Goal: Entertainment & Leisure: Consume media (video, audio)

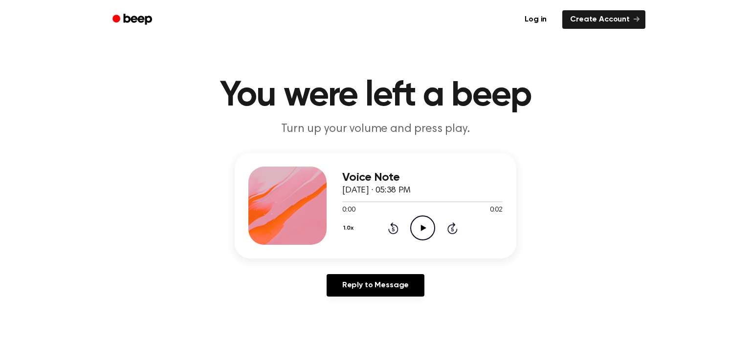
click at [422, 221] on icon "Play Audio" at bounding box center [422, 227] width 25 height 25
click at [416, 233] on icon "Play Audio" at bounding box center [422, 227] width 25 height 25
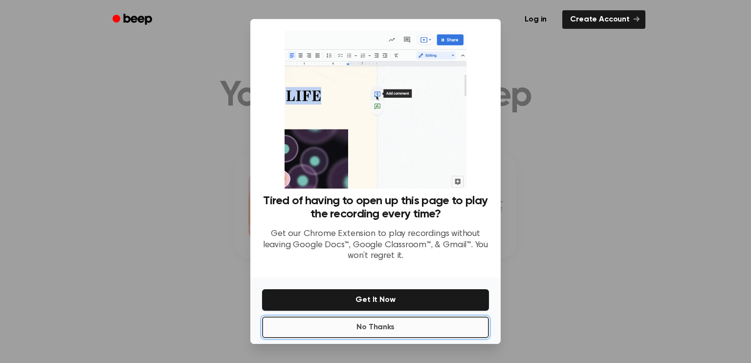
click at [398, 324] on button "No Thanks" at bounding box center [375, 327] width 227 height 21
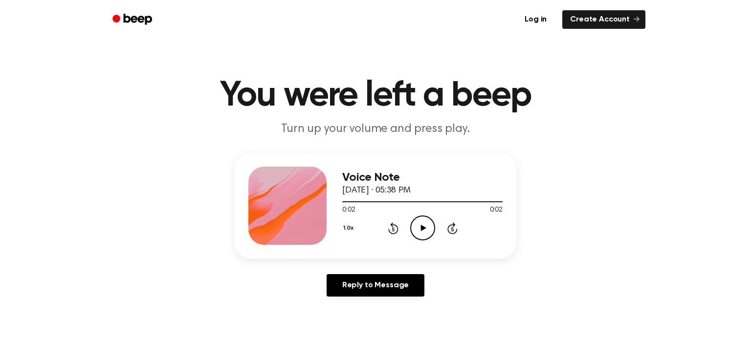
click at [415, 229] on icon "Play Audio" at bounding box center [422, 227] width 25 height 25
click at [340, 200] on div "Voice Note September 17, 2024 · 05:38 PM 0:02 0:02 Your browser does not suppor…" at bounding box center [375, 206] width 281 height 106
click at [344, 200] on div at bounding box center [422, 201] width 160 height 8
click at [418, 227] on icon "Play Audio" at bounding box center [422, 227] width 25 height 25
click at [346, 201] on div at bounding box center [422, 201] width 160 height 8
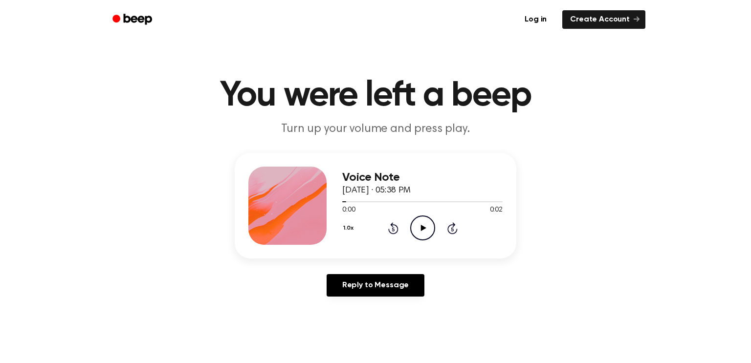
click at [413, 228] on icon "Play Audio" at bounding box center [422, 227] width 25 height 25
click at [422, 229] on icon at bounding box center [422, 228] width 5 height 6
click at [422, 229] on icon "Pause Audio" at bounding box center [422, 227] width 25 height 25
click at [412, 230] on icon "Play Audio" at bounding box center [422, 227] width 25 height 25
click at [423, 224] on icon "Play Audio" at bounding box center [422, 227] width 25 height 25
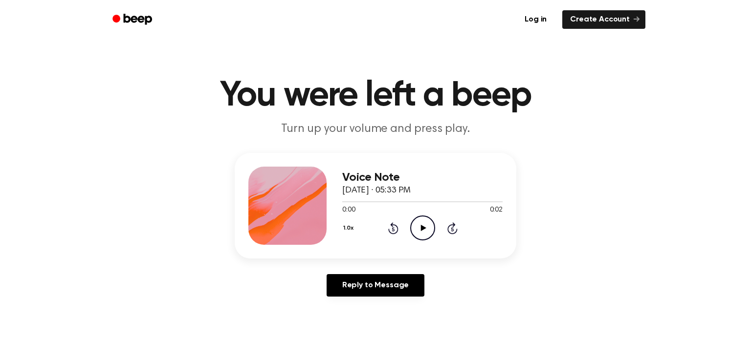
click at [428, 230] on icon "Play Audio" at bounding box center [422, 227] width 25 height 25
click at [421, 230] on icon at bounding box center [422, 228] width 5 height 6
drag, startPoint x: 439, startPoint y: 203, endPoint x: 275, endPoint y: 200, distance: 163.7
click at [275, 200] on div "Voice Note September 17, 2024 · 05:35 PM 0:04 0:05 Your browser does not suppor…" at bounding box center [375, 206] width 281 height 106
click at [431, 234] on icon "Play Audio" at bounding box center [422, 227] width 25 height 25
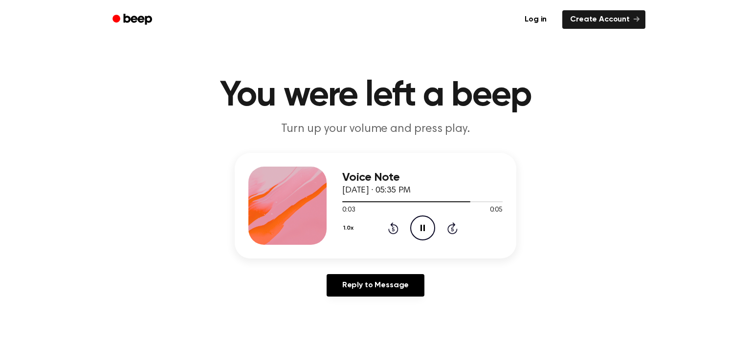
click at [424, 232] on icon "Pause Audio" at bounding box center [422, 227] width 25 height 25
click at [424, 227] on icon at bounding box center [422, 228] width 5 height 6
click at [418, 227] on icon "Play Audio" at bounding box center [422, 227] width 25 height 25
click at [424, 220] on icon "Play Audio" at bounding box center [422, 227] width 25 height 25
click at [423, 223] on icon "Play Audio" at bounding box center [422, 227] width 25 height 25
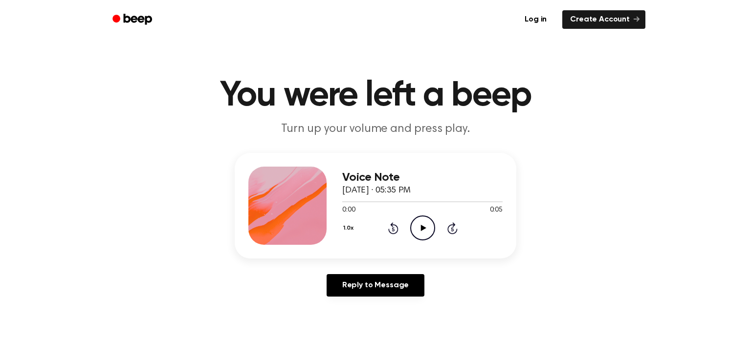
click at [411, 228] on icon "Play Audio" at bounding box center [422, 227] width 25 height 25
click at [430, 222] on icon "Play Audio" at bounding box center [422, 227] width 25 height 25
click at [420, 226] on icon at bounding box center [422, 228] width 5 height 6
click at [343, 202] on div at bounding box center [422, 201] width 160 height 1
click at [422, 225] on icon "Play Audio" at bounding box center [422, 227] width 25 height 25
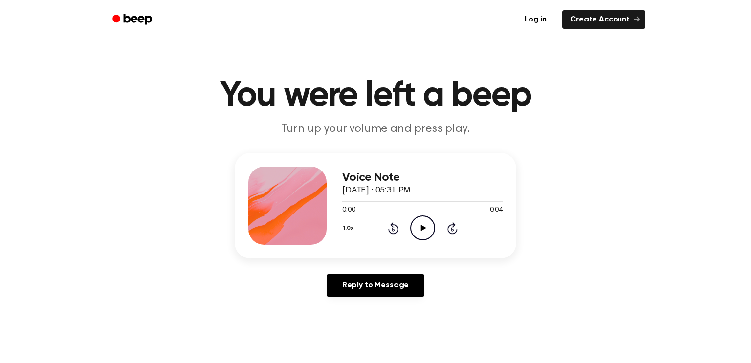
click at [424, 231] on icon "Play Audio" at bounding box center [422, 227] width 25 height 25
drag, startPoint x: 463, startPoint y: 199, endPoint x: 274, endPoint y: 198, distance: 189.1
click at [274, 198] on div "Voice Note [DATE] · 05:31 PM 0:04 0:04 Your browser does not support the [objec…" at bounding box center [375, 206] width 281 height 106
click at [424, 233] on icon "Play Audio" at bounding box center [422, 227] width 25 height 25
click at [423, 233] on icon "Play Audio" at bounding box center [422, 227] width 25 height 25
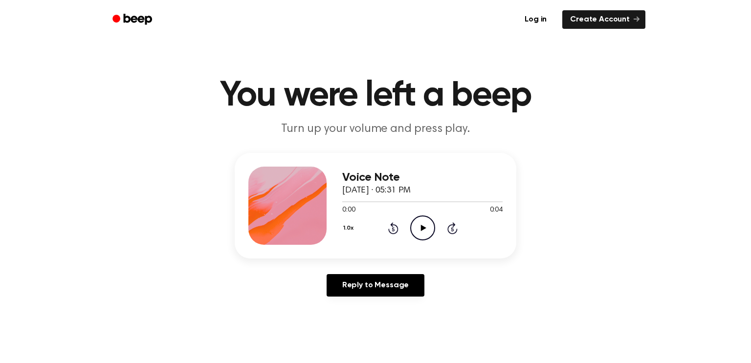
click at [426, 221] on icon "Play Audio" at bounding box center [422, 227] width 25 height 25
click at [420, 227] on icon "Play Audio" at bounding box center [422, 227] width 25 height 25
click at [422, 233] on icon "Play Audio" at bounding box center [422, 227] width 25 height 25
click at [429, 232] on icon "Play Audio" at bounding box center [422, 227] width 25 height 25
click at [422, 222] on icon "Play Audio" at bounding box center [422, 227] width 25 height 25
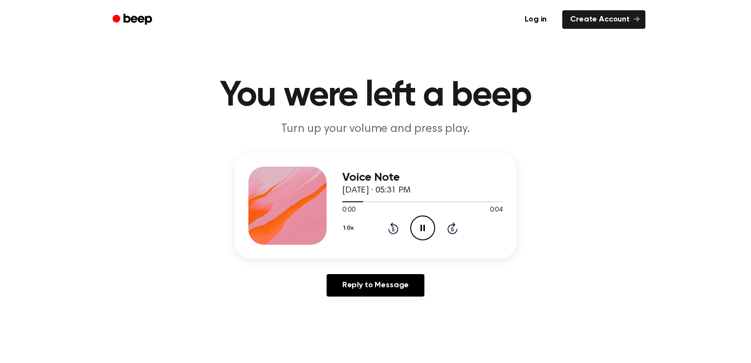
click at [422, 223] on icon "Pause Audio" at bounding box center [422, 227] width 25 height 25
click at [422, 228] on icon at bounding box center [422, 228] width 5 height 6
click at [342, 199] on div "Voice Note September 17, 2024 · 05:31 PM 0:04 0:04 Your browser does not suppor…" at bounding box center [375, 206] width 281 height 106
click at [344, 203] on div at bounding box center [422, 201] width 160 height 8
click at [416, 232] on icon "Play Audio" at bounding box center [422, 227] width 25 height 25
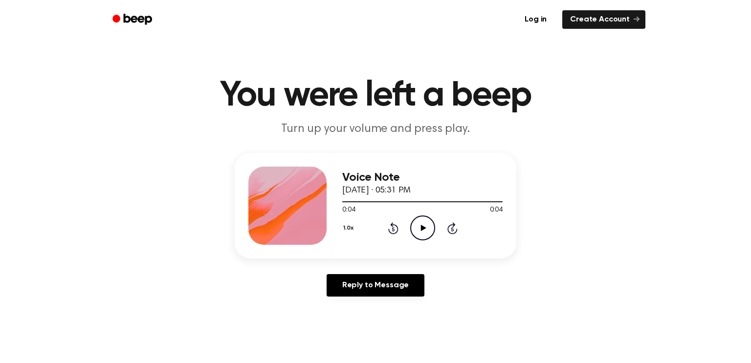
click at [419, 231] on icon "Play Audio" at bounding box center [422, 227] width 25 height 25
click at [419, 231] on icon "Pause Audio" at bounding box center [422, 227] width 25 height 25
click at [425, 227] on icon "Play Audio" at bounding box center [422, 227] width 25 height 25
click at [425, 227] on icon "Pause Audio" at bounding box center [422, 227] width 25 height 25
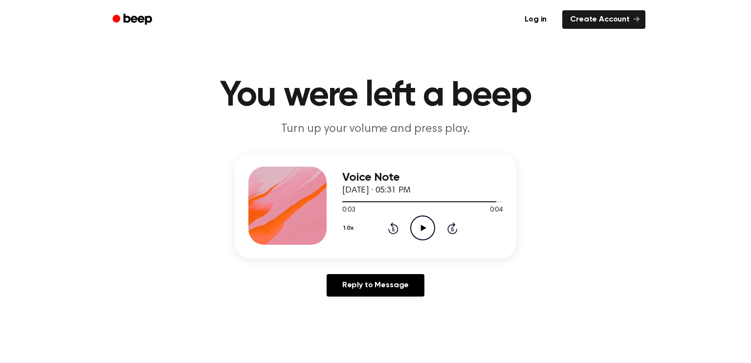
click at [420, 228] on icon at bounding box center [422, 228] width 5 height 6
click at [425, 225] on icon "Play Audio" at bounding box center [422, 227] width 25 height 25
click at [423, 224] on icon "Play Audio" at bounding box center [422, 227] width 25 height 25
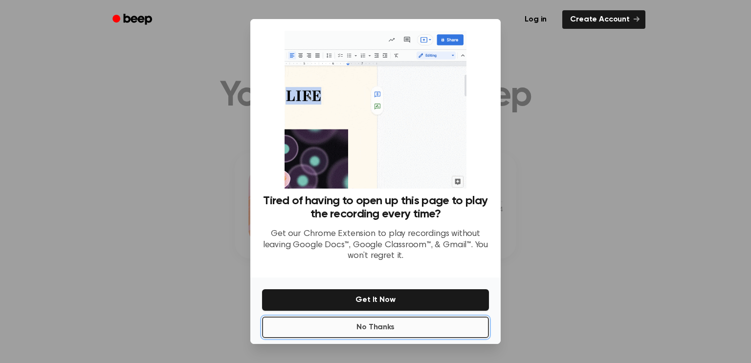
click at [391, 330] on button "No Thanks" at bounding box center [375, 327] width 227 height 21
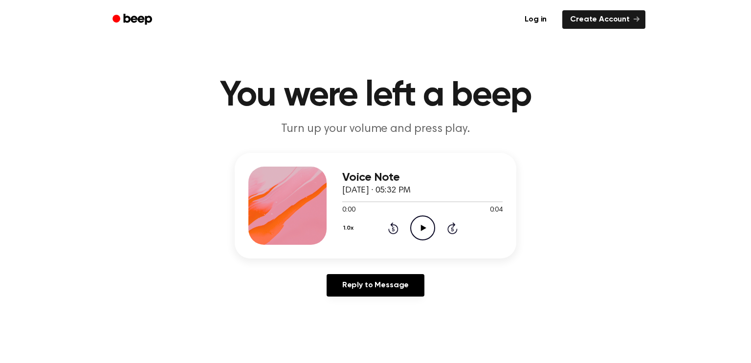
click at [424, 232] on icon "Play Audio" at bounding box center [422, 227] width 25 height 25
click at [422, 229] on icon at bounding box center [422, 228] width 5 height 6
click at [422, 235] on icon "Pause Audio" at bounding box center [422, 227] width 25 height 25
click at [422, 235] on icon "Play Audio" at bounding box center [422, 227] width 25 height 25
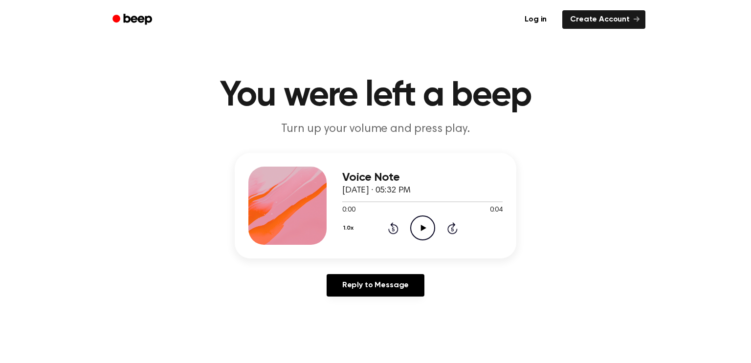
click at [419, 230] on icon "Play Audio" at bounding box center [422, 227] width 25 height 25
click at [425, 221] on icon "Play Audio" at bounding box center [422, 227] width 25 height 25
click at [424, 225] on icon "Play Audio" at bounding box center [422, 227] width 25 height 25
click at [414, 225] on icon "Play Audio" at bounding box center [422, 227] width 25 height 25
click at [414, 227] on icon "Play Audio" at bounding box center [422, 227] width 25 height 25
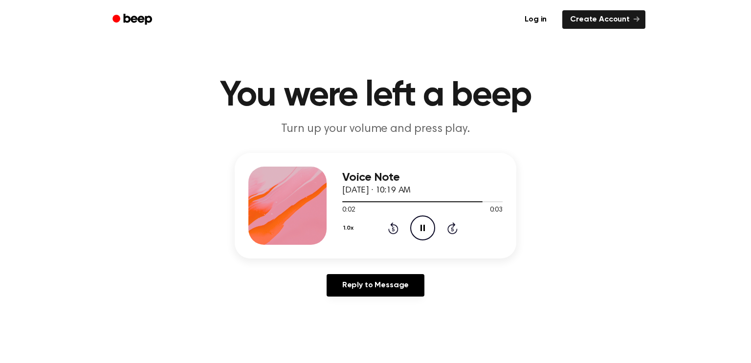
click at [421, 234] on icon "Pause Audio" at bounding box center [422, 227] width 25 height 25
click at [421, 234] on icon "Play Audio" at bounding box center [422, 227] width 25 height 25
click at [422, 231] on icon "Play Audio" at bounding box center [422, 227] width 25 height 25
click at [428, 224] on icon "Play Audio" at bounding box center [422, 227] width 25 height 25
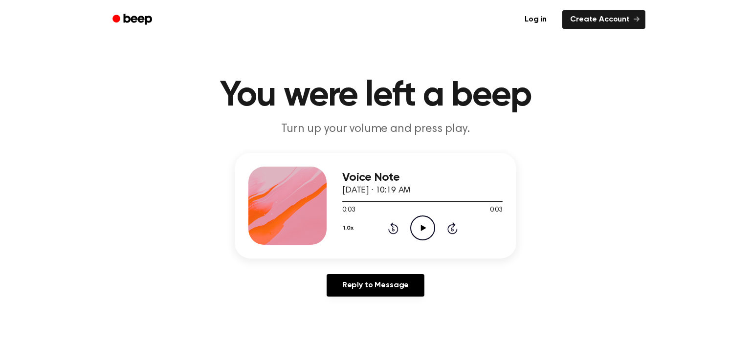
click at [423, 220] on icon "Play Audio" at bounding box center [422, 227] width 25 height 25
click at [428, 232] on icon "Play Audio" at bounding box center [422, 227] width 25 height 25
click at [419, 229] on icon "Play Audio" at bounding box center [422, 227] width 25 height 25
click at [419, 229] on icon "Pause Audio" at bounding box center [422, 227] width 25 height 25
click at [419, 229] on icon "Play Audio" at bounding box center [422, 227] width 25 height 25
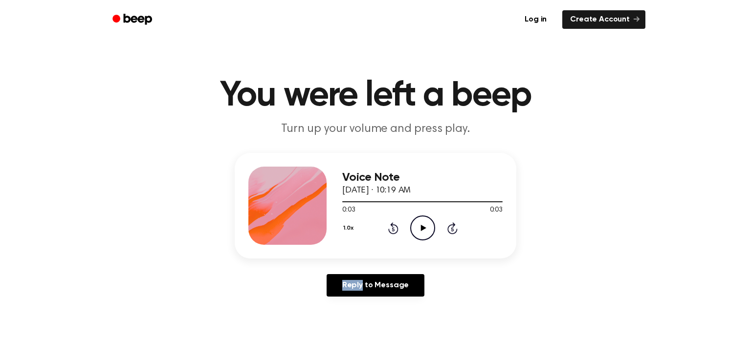
click at [419, 229] on icon "Play Audio" at bounding box center [422, 227] width 25 height 25
click at [419, 229] on icon "Pause Audio" at bounding box center [422, 227] width 25 height 25
click at [429, 226] on icon "Play Audio" at bounding box center [422, 227] width 25 height 25
drag, startPoint x: 504, startPoint y: 200, endPoint x: 494, endPoint y: 202, distance: 10.9
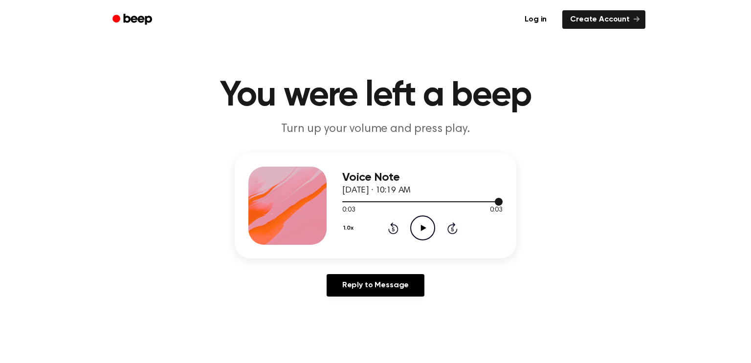
click at [494, 202] on div "Voice Note September 17, 2024 · 10:19 AM 0:03 0:03 Your browser does not suppor…" at bounding box center [375, 206] width 281 height 106
click at [489, 199] on div at bounding box center [422, 201] width 160 height 8
click at [345, 195] on div "Voice Note September 17, 2024 · 10:19 AM" at bounding box center [422, 184] width 160 height 26
click at [343, 201] on div at bounding box center [415, 201] width 147 height 1
click at [420, 229] on icon "Play Audio" at bounding box center [422, 227] width 25 height 25
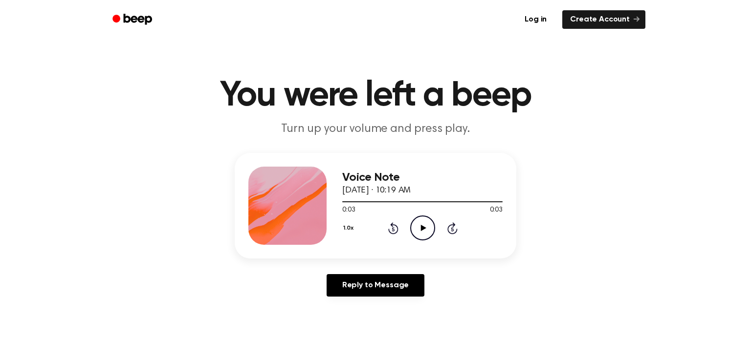
click at [422, 230] on icon at bounding box center [422, 228] width 5 height 6
click at [413, 227] on icon "Play Audio" at bounding box center [422, 227] width 25 height 25
click at [421, 232] on icon "Play Audio" at bounding box center [422, 227] width 25 height 25
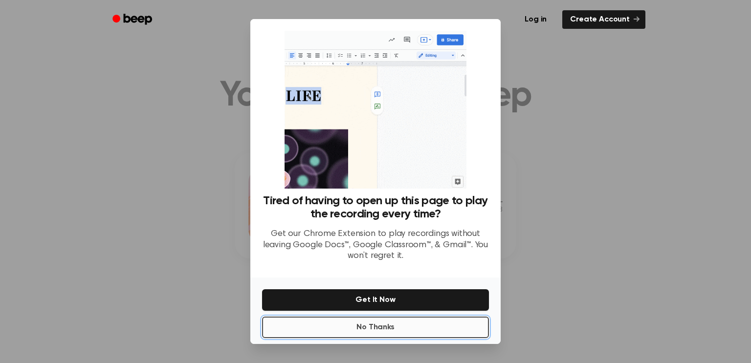
click at [412, 317] on button "No Thanks" at bounding box center [375, 327] width 227 height 21
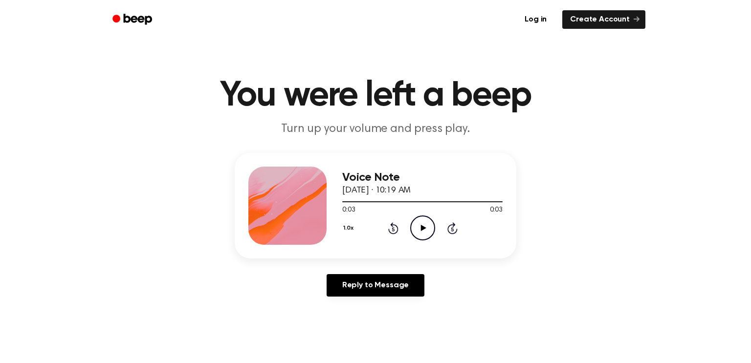
click at [426, 227] on icon "Play Audio" at bounding box center [422, 227] width 25 height 25
click at [424, 226] on icon "Play Audio" at bounding box center [422, 227] width 25 height 25
click at [424, 226] on icon at bounding box center [422, 228] width 4 height 6
click at [417, 230] on icon "Play Audio" at bounding box center [422, 227] width 25 height 25
click at [421, 227] on icon at bounding box center [422, 228] width 5 height 6
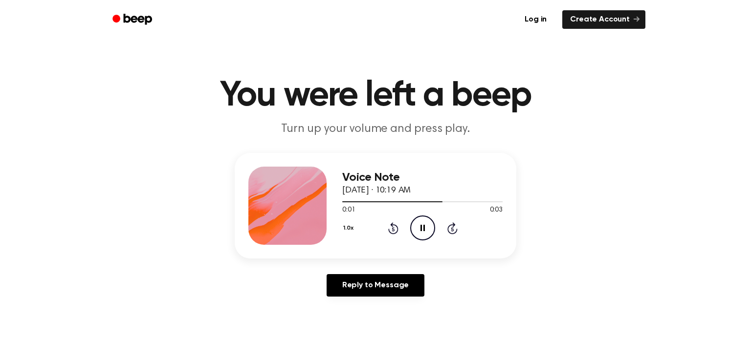
click at [421, 227] on icon "Pause Audio" at bounding box center [422, 227] width 25 height 25
click at [343, 202] on div at bounding box center [395, 201] width 107 height 1
click at [423, 228] on icon at bounding box center [422, 228] width 5 height 6
click at [342, 202] on div at bounding box center [422, 201] width 160 height 8
click at [425, 229] on icon "Play Audio" at bounding box center [422, 227] width 25 height 25
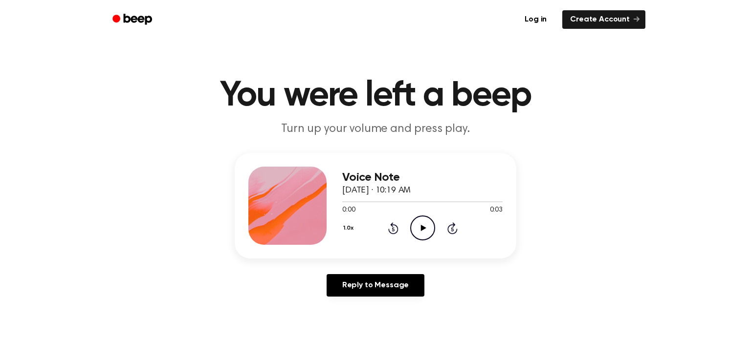
click at [427, 223] on icon "Play Audio" at bounding box center [422, 227] width 25 height 25
click at [427, 223] on icon "Pause Audio" at bounding box center [422, 227] width 25 height 25
click at [423, 228] on icon at bounding box center [422, 228] width 5 height 6
click at [423, 228] on icon at bounding box center [422, 228] width 4 height 6
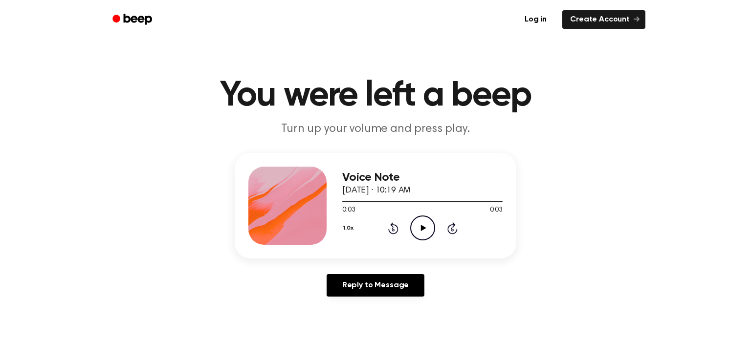
click at [423, 228] on icon at bounding box center [422, 228] width 5 height 6
click at [423, 227] on icon "Pause Audio" at bounding box center [422, 227] width 25 height 25
drag, startPoint x: 369, startPoint y: 201, endPoint x: 342, endPoint y: 207, distance: 28.6
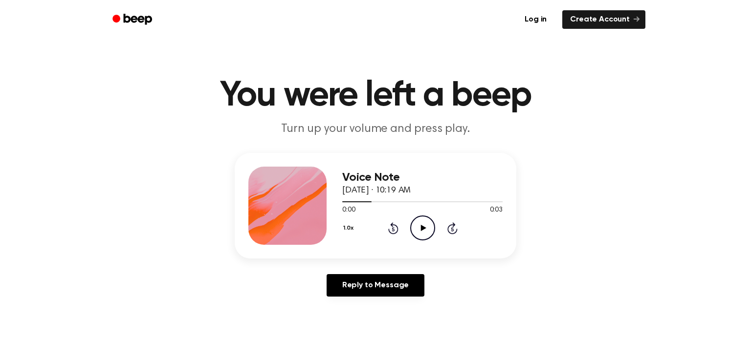
click at [342, 207] on div "0:00 0:03 Your browser does not support the [object Object] element." at bounding box center [422, 206] width 160 height 18
click at [341, 201] on div "Voice Note September 17, 2024 · 10:19 AM 0:00 0:03 Your browser does not suppor…" at bounding box center [375, 206] width 281 height 106
click at [342, 200] on div "Voice Note September 17, 2024 · 10:19 AM 0:00 0:03 Your browser does not suppor…" at bounding box center [375, 206] width 281 height 106
click at [342, 200] on div at bounding box center [422, 201] width 160 height 8
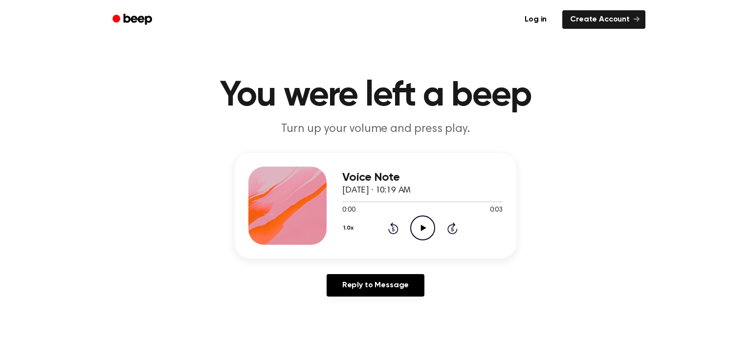
click at [424, 235] on icon "Play Audio" at bounding box center [422, 227] width 25 height 25
click at [422, 227] on icon at bounding box center [422, 228] width 5 height 6
click at [422, 227] on icon "Pause Audio" at bounding box center [422, 227] width 25 height 25
click at [420, 233] on icon "Play Audio" at bounding box center [422, 227] width 25 height 25
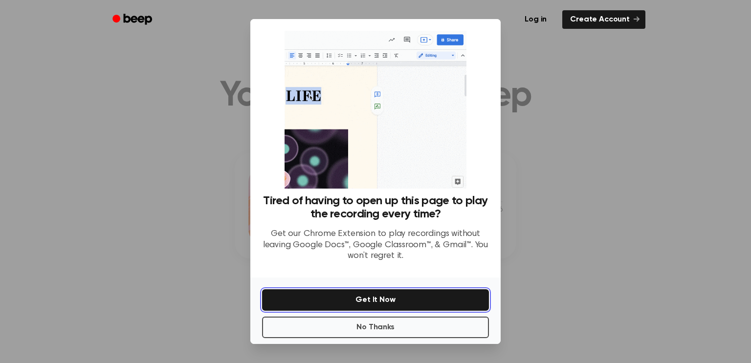
click at [409, 297] on button "Get It Now" at bounding box center [375, 299] width 227 height 21
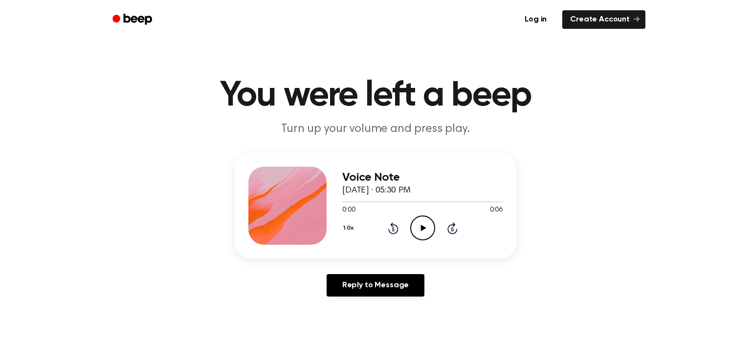
click at [421, 230] on icon at bounding box center [422, 228] width 5 height 6
click at [420, 230] on icon at bounding box center [422, 228] width 5 height 6
click at [420, 230] on icon at bounding box center [422, 228] width 4 height 6
click at [420, 230] on icon at bounding box center [422, 228] width 5 height 6
drag, startPoint x: 491, startPoint y: 201, endPoint x: 281, endPoint y: 193, distance: 209.8
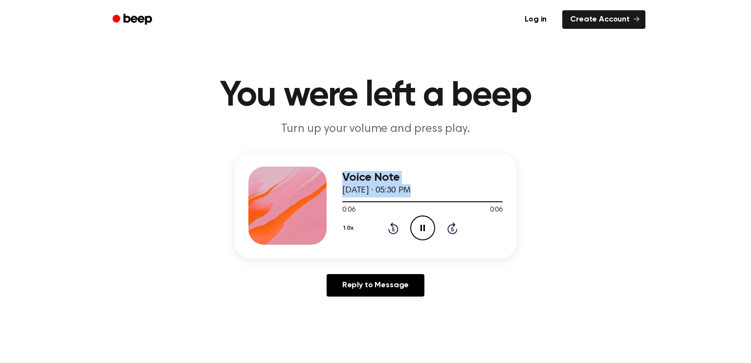
click at [281, 193] on div "Voice Note [DATE] · 05:30 PM 0:06 0:06 Your browser does not support the [objec…" at bounding box center [375, 206] width 281 height 106
click at [424, 232] on icon "Play Audio" at bounding box center [422, 227] width 25 height 25
click at [424, 226] on icon "Play Audio" at bounding box center [422, 227] width 25 height 25
click at [424, 226] on icon "Pause Audio" at bounding box center [422, 227] width 25 height 25
click at [421, 226] on icon at bounding box center [422, 228] width 5 height 6
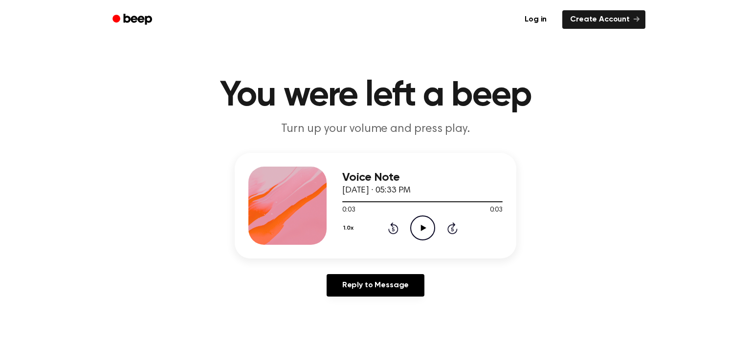
click at [421, 226] on icon at bounding box center [422, 228] width 5 height 6
click at [423, 226] on icon "Play Audio" at bounding box center [422, 227] width 25 height 25
click at [423, 227] on icon at bounding box center [422, 228] width 5 height 6
click at [344, 199] on div at bounding box center [422, 201] width 160 height 8
click at [431, 227] on icon "Play Audio" at bounding box center [422, 227] width 25 height 25
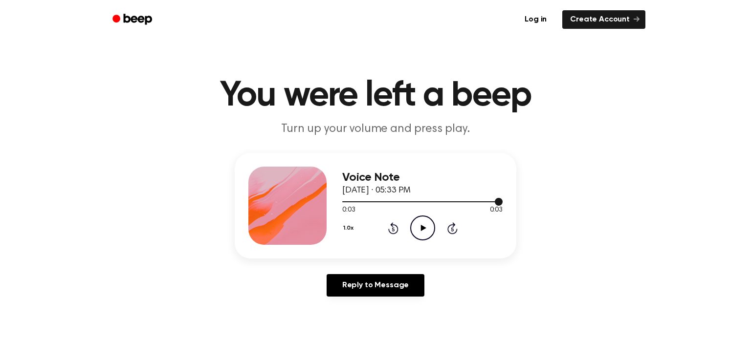
click at [342, 199] on div "Voice Note [DATE] · 05:33 PM 0:03 0:03 Your browser does not support the [objec…" at bounding box center [375, 206] width 281 height 106
click at [346, 201] on div at bounding box center [422, 201] width 160 height 1
click at [416, 227] on icon "Play Audio" at bounding box center [422, 227] width 25 height 25
click at [416, 228] on icon "Play Audio" at bounding box center [422, 227] width 25 height 25
click at [426, 225] on icon "Play Audio" at bounding box center [422, 227] width 25 height 25
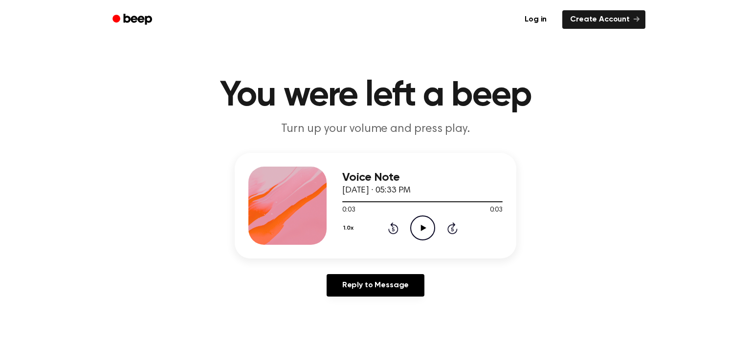
click at [429, 233] on icon "Play Audio" at bounding box center [422, 227] width 25 height 25
click at [429, 233] on icon "Pause Audio" at bounding box center [422, 227] width 25 height 25
click at [417, 228] on icon "Play Audio" at bounding box center [422, 227] width 25 height 25
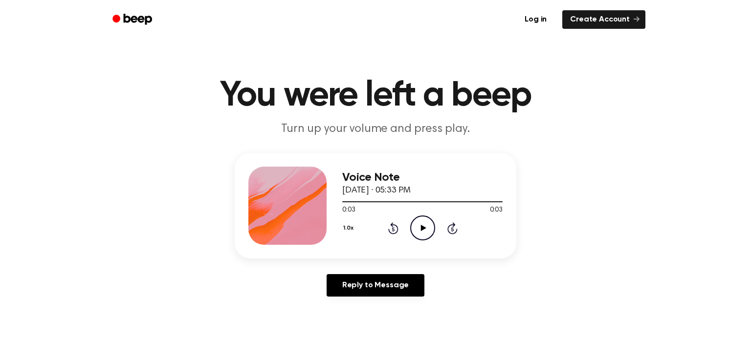
click at [426, 224] on icon "Play Audio" at bounding box center [422, 227] width 25 height 25
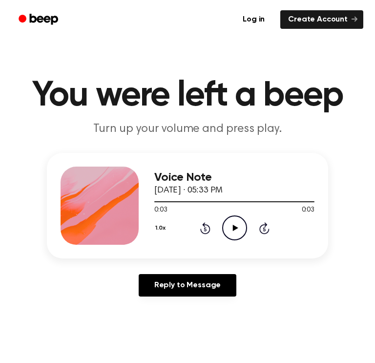
click at [234, 229] on icon at bounding box center [235, 228] width 5 height 6
drag, startPoint x: 313, startPoint y: 203, endPoint x: 154, endPoint y: 204, distance: 158.8
click at [154, 204] on div at bounding box center [234, 201] width 160 height 8
click at [237, 231] on icon "Play Audio" at bounding box center [234, 227] width 25 height 25
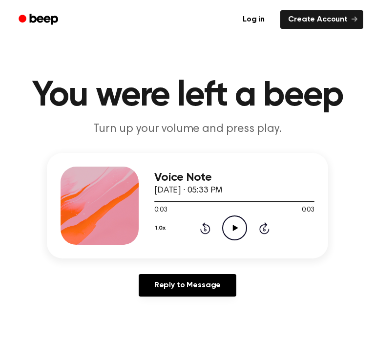
click at [228, 224] on icon "Play Audio" at bounding box center [234, 227] width 25 height 25
click at [236, 228] on icon at bounding box center [235, 228] width 5 height 6
click at [235, 228] on icon "Pause Audio" at bounding box center [234, 227] width 25 height 25
click at [235, 228] on icon at bounding box center [235, 228] width 5 height 6
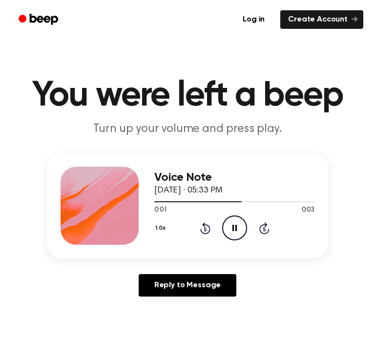
click at [235, 228] on icon "Pause Audio" at bounding box center [234, 227] width 25 height 25
click at [233, 65] on main "You were left a beep Turn up your volume and press play. Voice Note September 1…" at bounding box center [187, 316] width 375 height 632
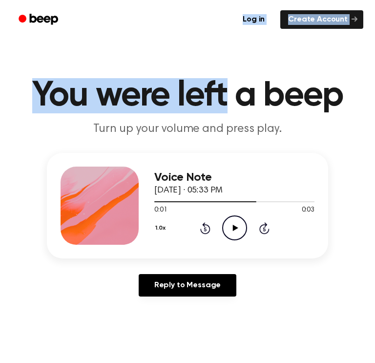
drag, startPoint x: 78, startPoint y: 15, endPoint x: 224, endPoint y: 50, distance: 150.3
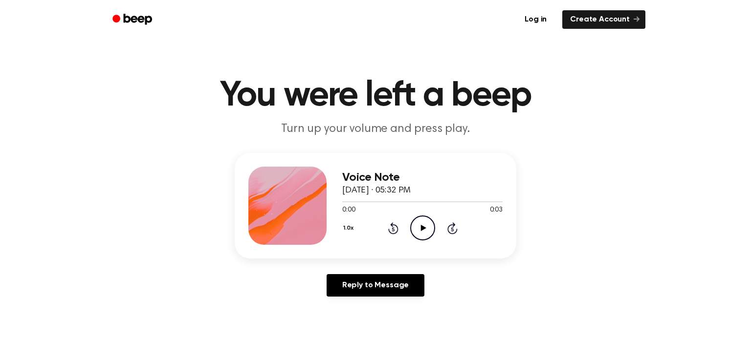
click at [417, 231] on icon "Play Audio" at bounding box center [422, 227] width 25 height 25
drag, startPoint x: 498, startPoint y: 200, endPoint x: 353, endPoint y: 213, distance: 145.2
click at [353, 213] on div "0:03 0:03 Your browser does not support the [object Object] element." at bounding box center [422, 206] width 160 height 18
click at [343, 199] on div at bounding box center [422, 201] width 160 height 8
click at [422, 229] on icon at bounding box center [422, 228] width 5 height 6
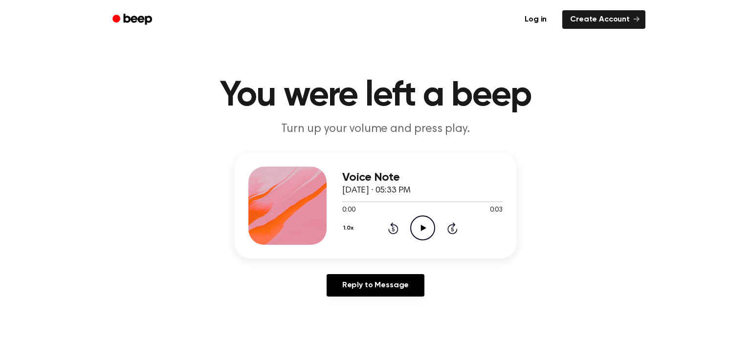
click at [420, 234] on icon "Play Audio" at bounding box center [422, 227] width 25 height 25
